Goal: Task Accomplishment & Management: Use online tool/utility

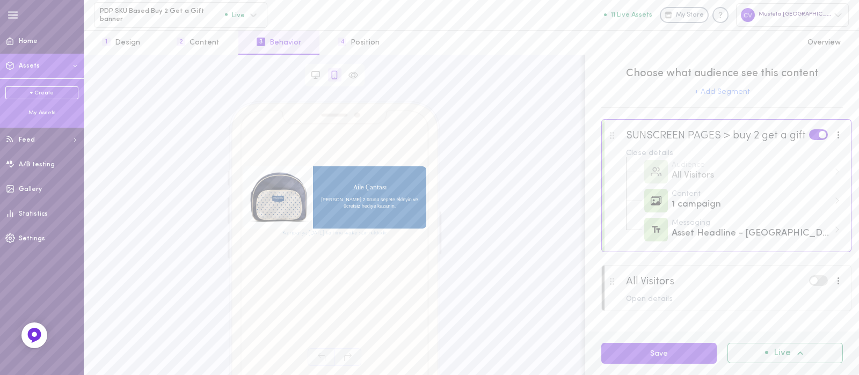
click at [31, 115] on div "My Assets" at bounding box center [41, 113] width 73 height 8
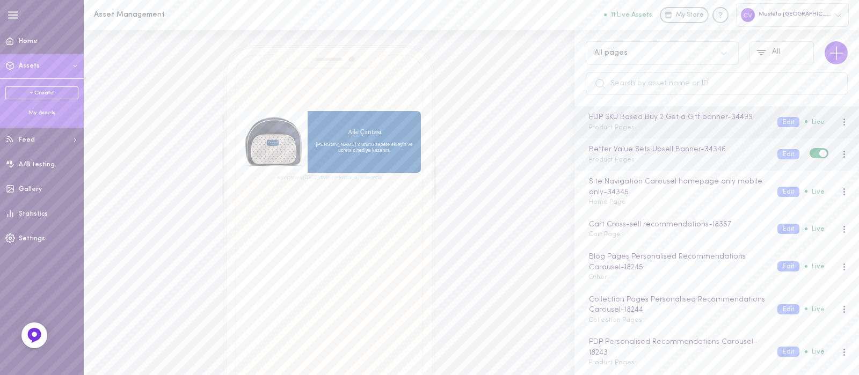
scroll to position [16, 0]
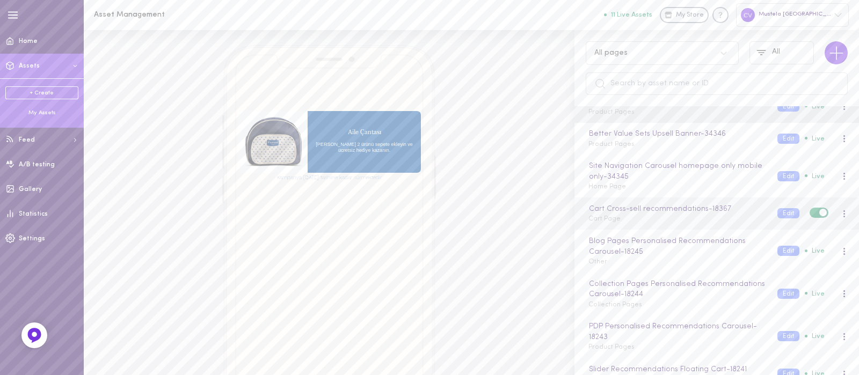
click at [657, 221] on div "Cart Cross-sell recommendations - 18367 Cart Page" at bounding box center [674, 213] width 189 height 21
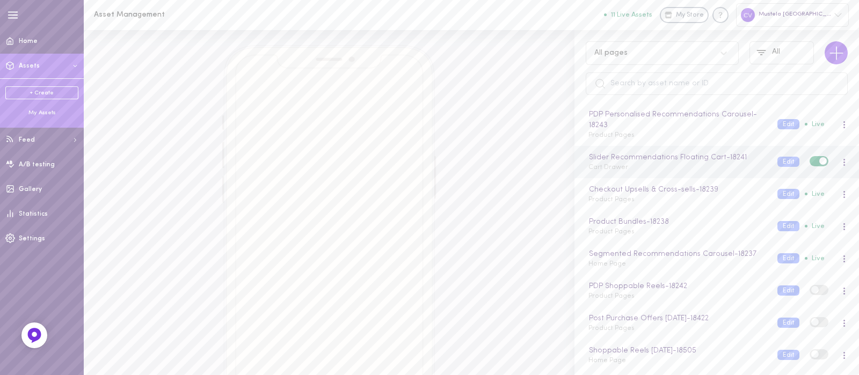
scroll to position [230, 0]
click at [646, 224] on div "Product Bundles - 18238 Product Pages" at bounding box center [674, 224] width 189 height 21
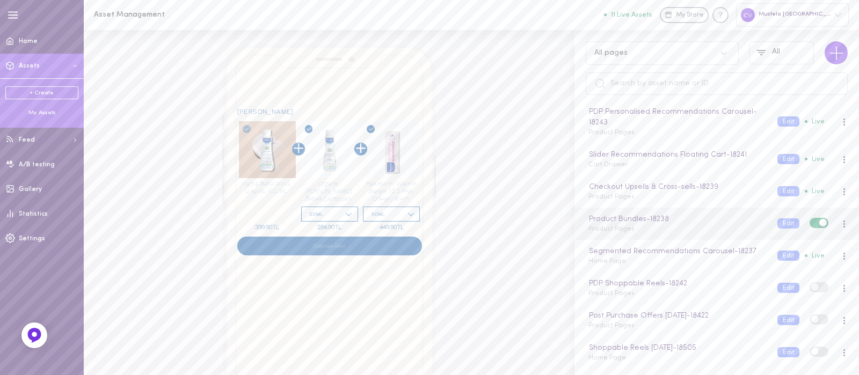
click at [836, 221] on div at bounding box center [843, 224] width 23 height 12
click at [843, 223] on span at bounding box center [844, 224] width 2 height 2
click at [776, 273] on div "Edit" at bounding box center [788, 269] width 96 height 25
